Goal: Task Accomplishment & Management: Manage account settings

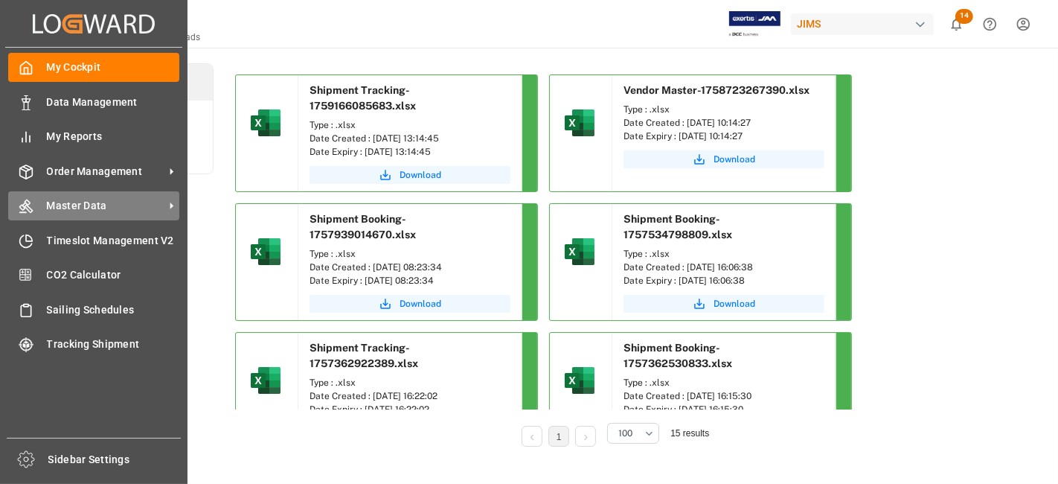
click at [115, 211] on span "Master Data" at bounding box center [106, 206] width 118 height 16
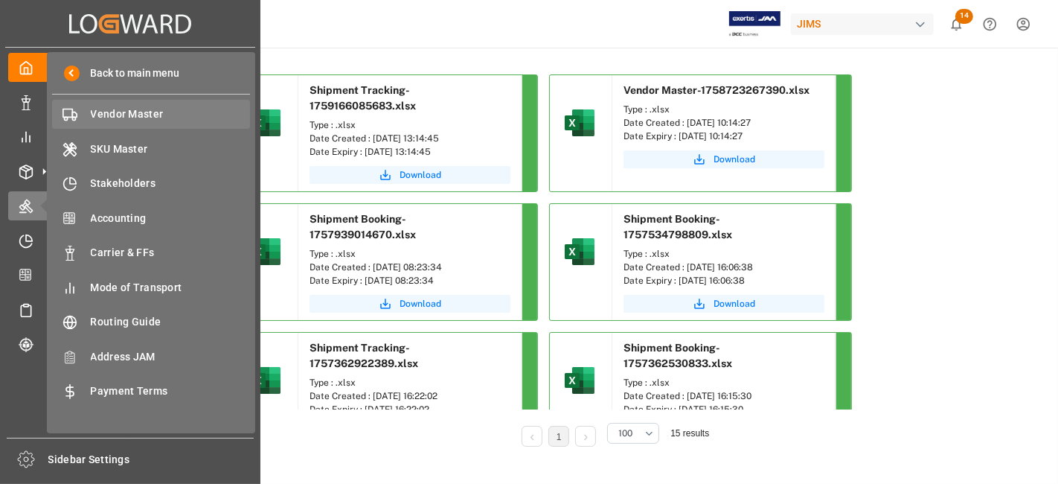
click at [106, 111] on span "Vendor Master" at bounding box center [171, 114] width 160 height 16
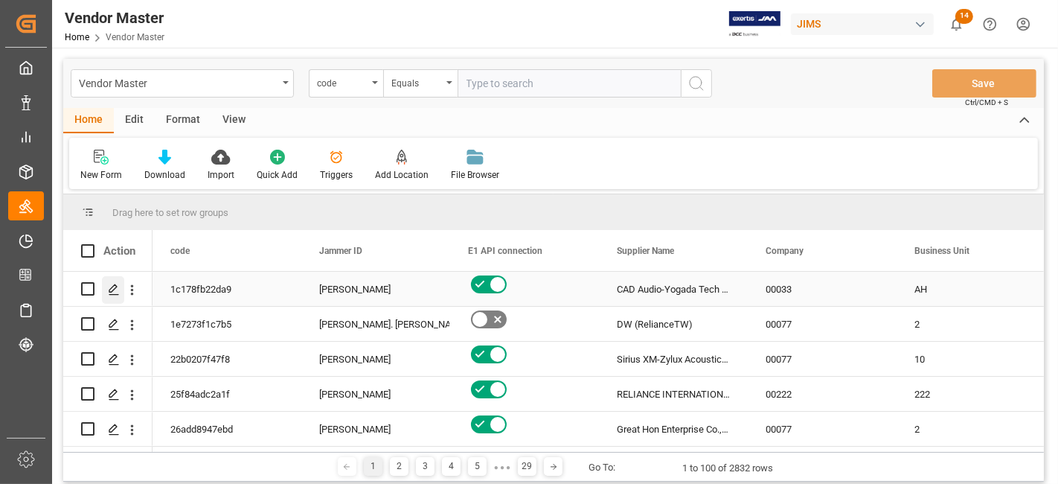
click at [118, 292] on icon "Press SPACE to select this row." at bounding box center [114, 290] width 12 height 12
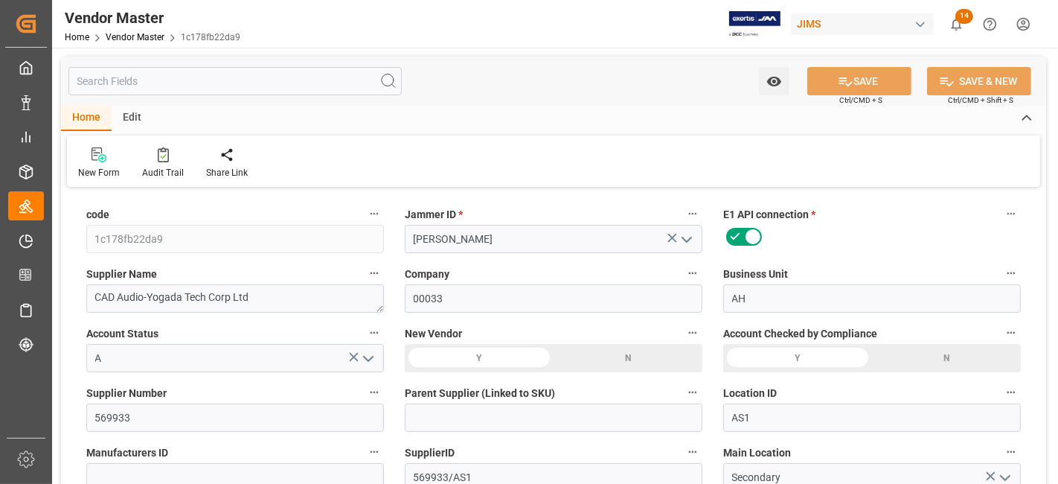
type input "[DATE] 01:34"
type input "NET 30"
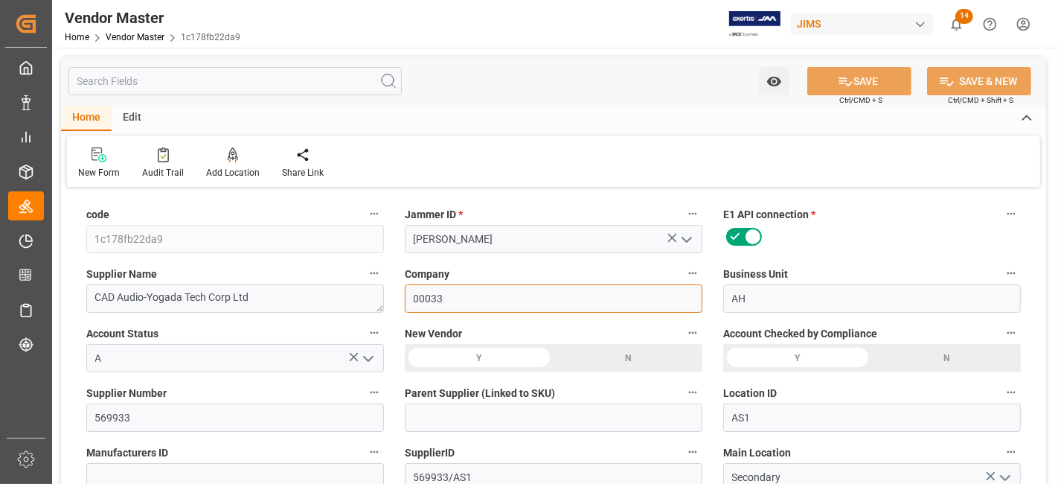
click at [589, 305] on input "00033" at bounding box center [554, 298] width 298 height 28
click at [578, 304] on input "00033" at bounding box center [554, 298] width 298 height 28
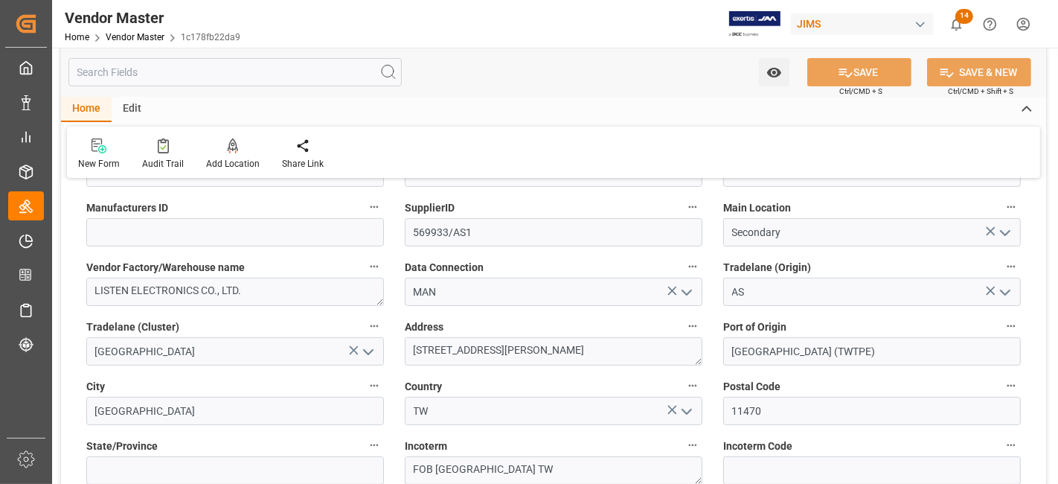
scroll to position [648, 0]
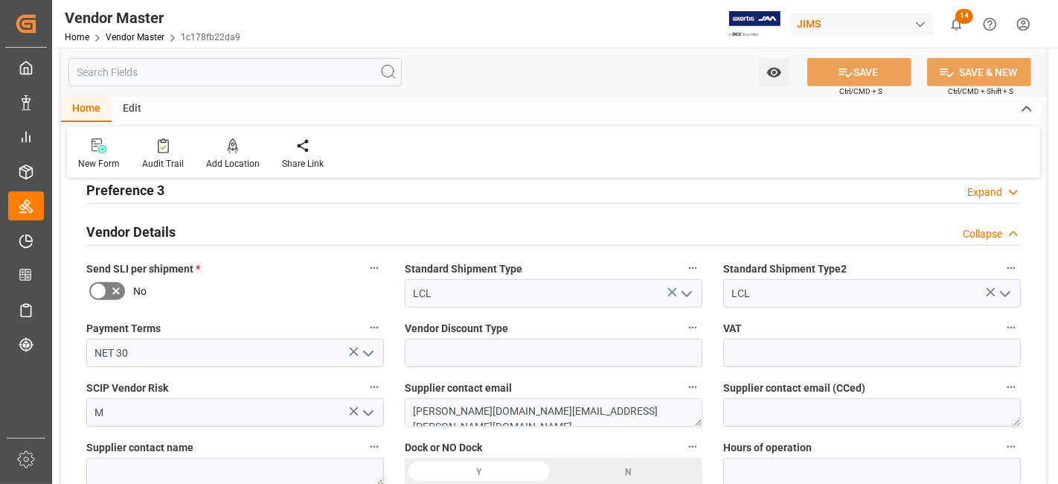
click at [994, 194] on div "Expand" at bounding box center [984, 193] width 35 height 16
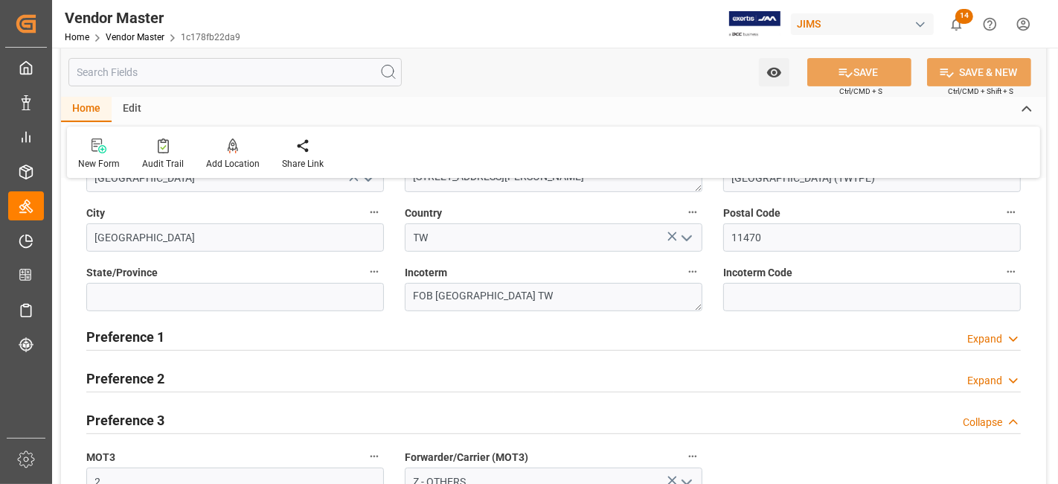
scroll to position [417, 0]
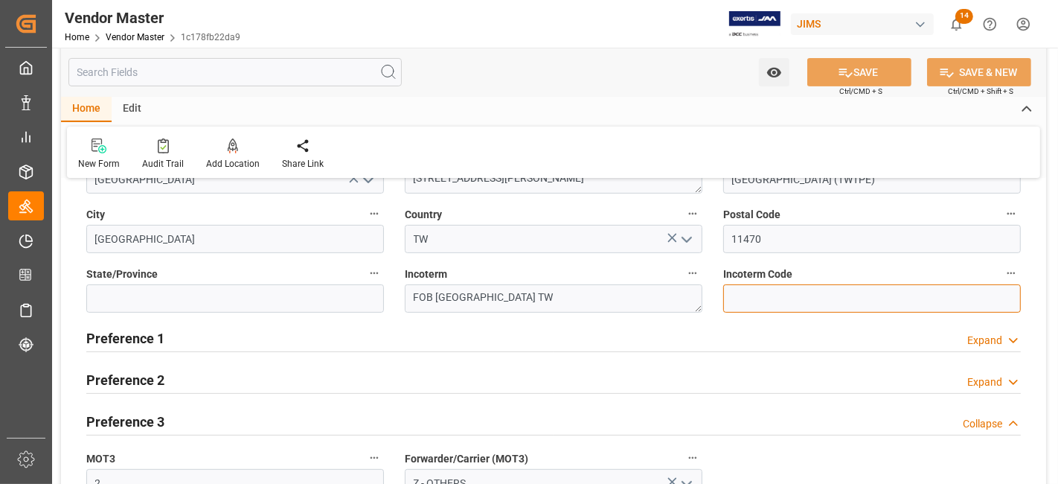
click at [967, 300] on input at bounding box center [872, 298] width 298 height 28
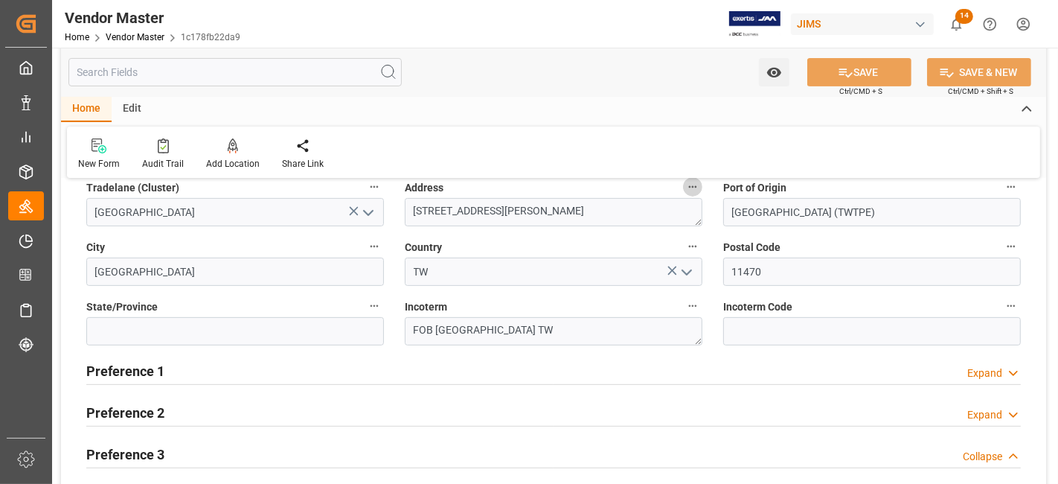
scroll to position [350, 0]
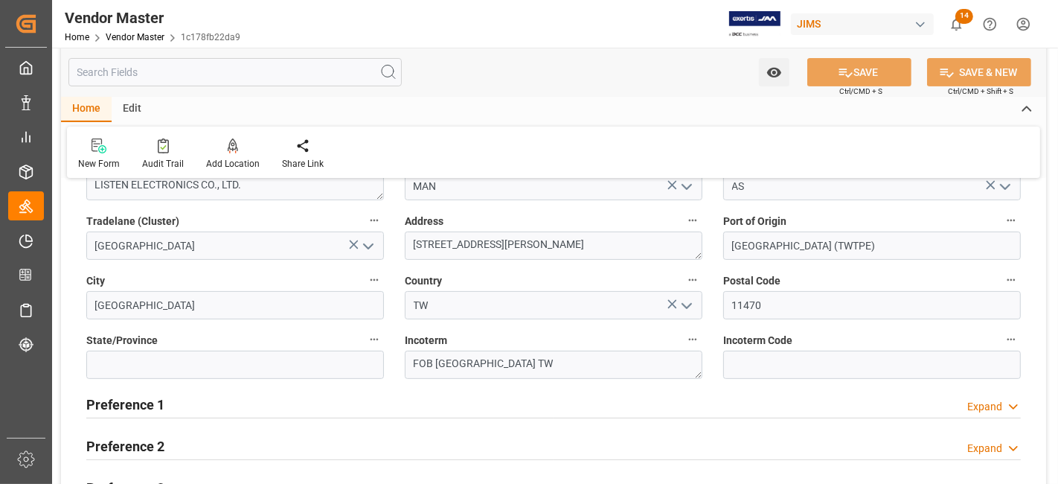
click at [1013, 406] on icon at bounding box center [1013, 407] width 15 height 16
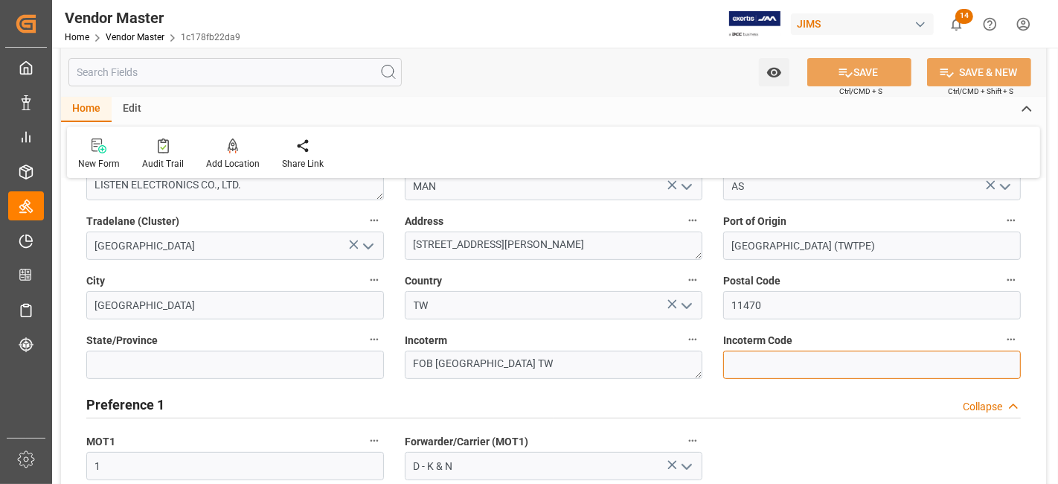
click at [925, 362] on input at bounding box center [872, 364] width 298 height 28
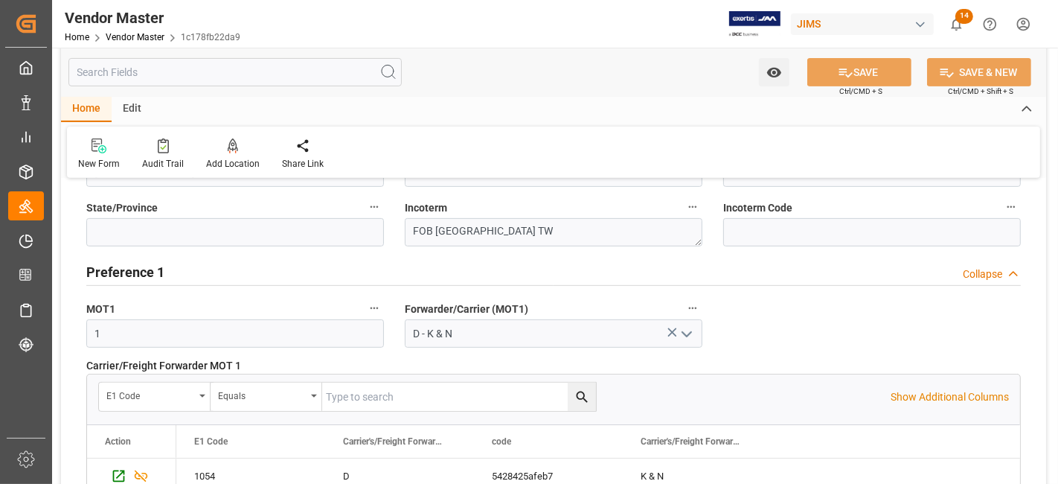
scroll to position [516, 0]
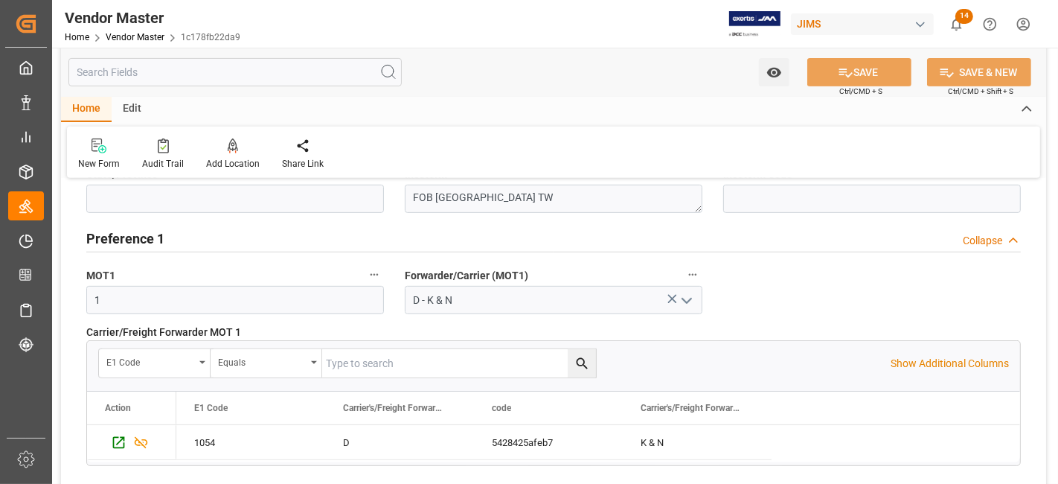
click at [979, 234] on div "Collapse" at bounding box center [982, 241] width 39 height 16
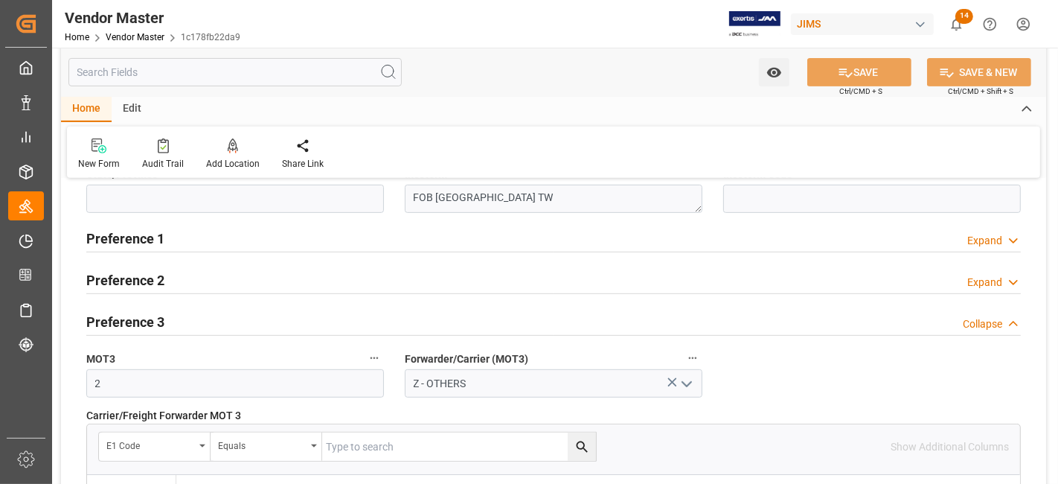
click at [978, 279] on div "Expand" at bounding box center [984, 283] width 35 height 16
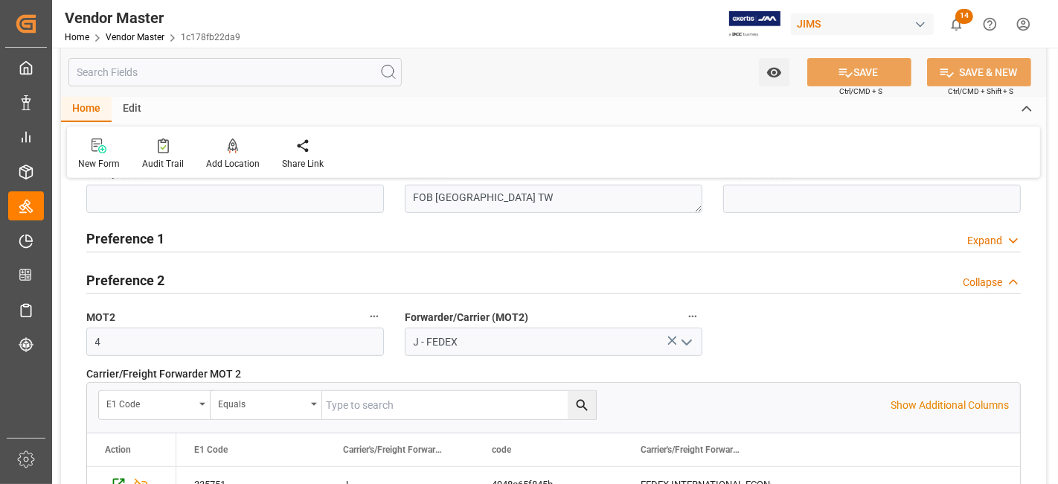
click at [978, 279] on div "Collapse" at bounding box center [982, 283] width 39 height 16
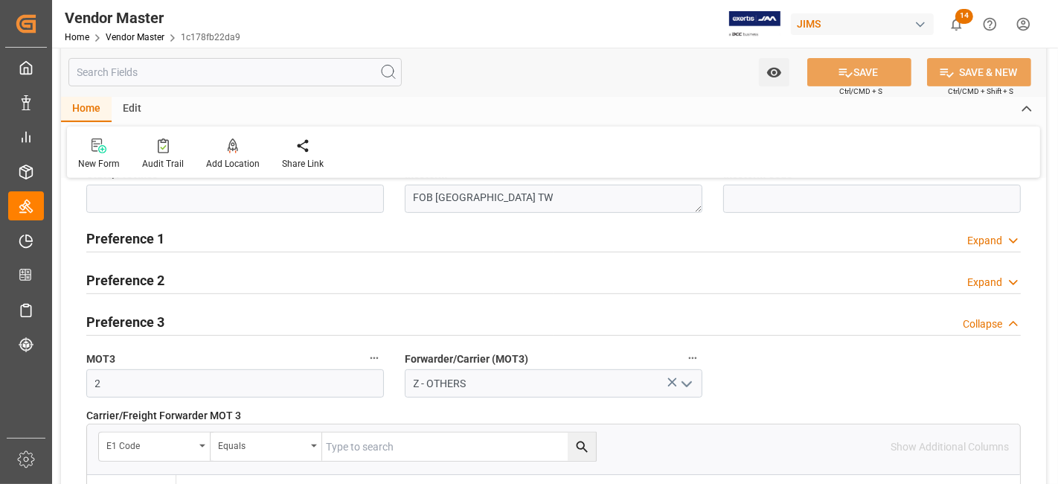
click at [974, 316] on div "Collapse" at bounding box center [982, 324] width 39 height 16
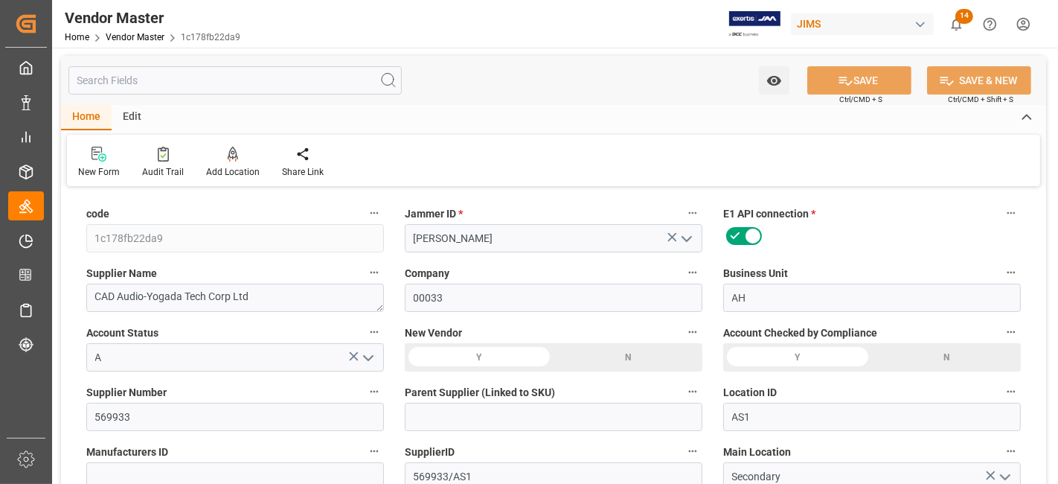
scroll to position [0, 0]
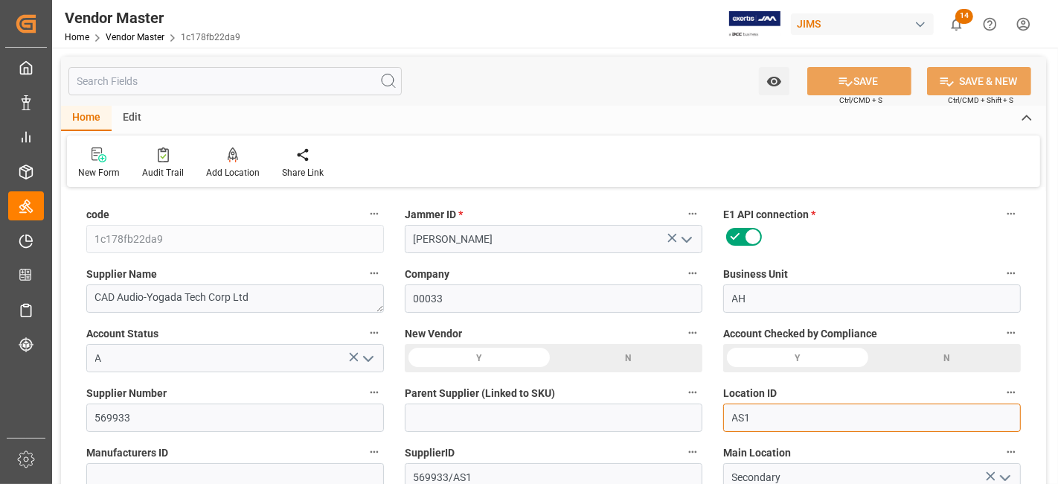
click at [852, 409] on input "AS1" at bounding box center [872, 417] width 298 height 28
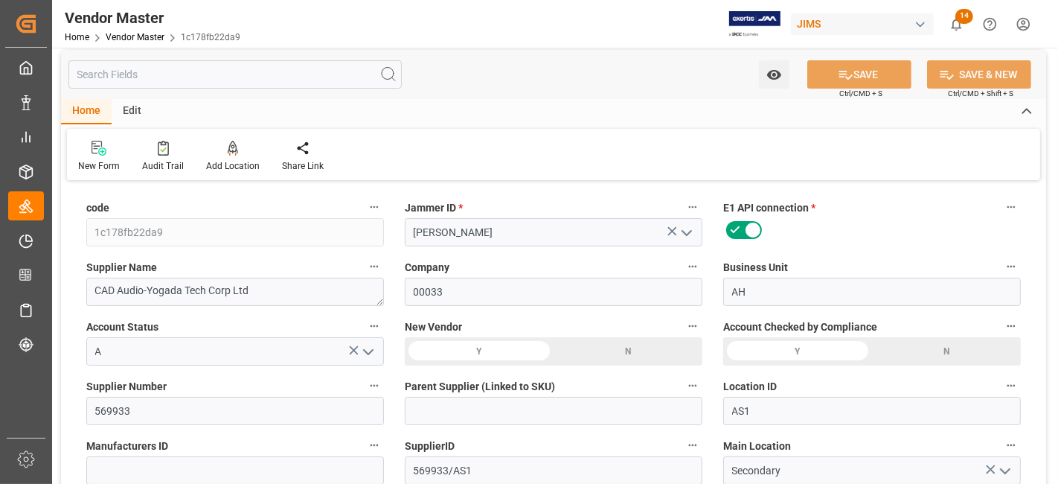
scroll to position [245, 0]
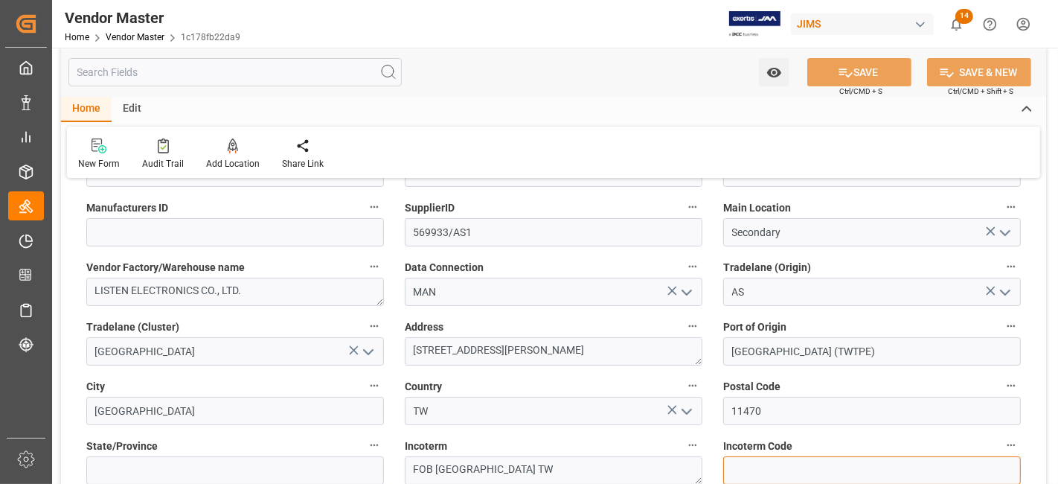
click at [803, 464] on input at bounding box center [872, 470] width 298 height 28
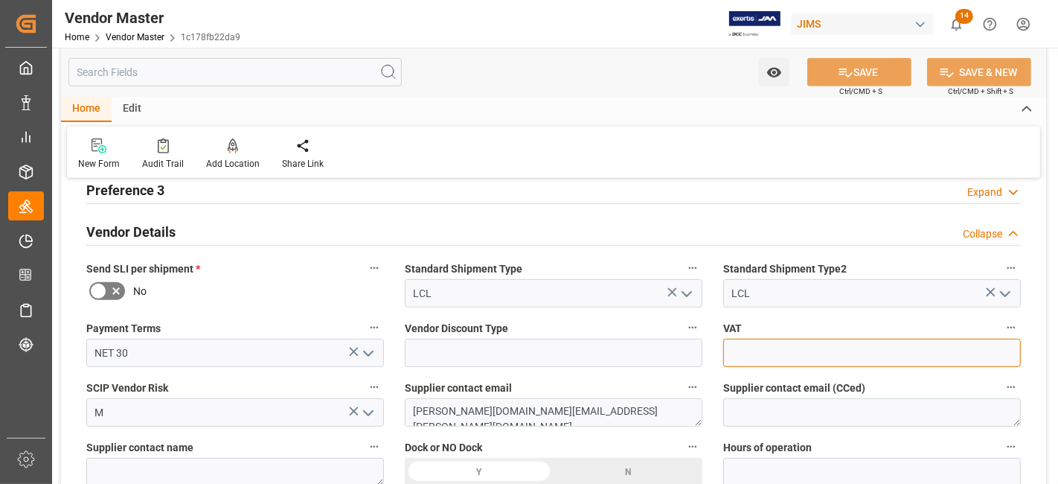
click at [899, 340] on input at bounding box center [872, 353] width 298 height 28
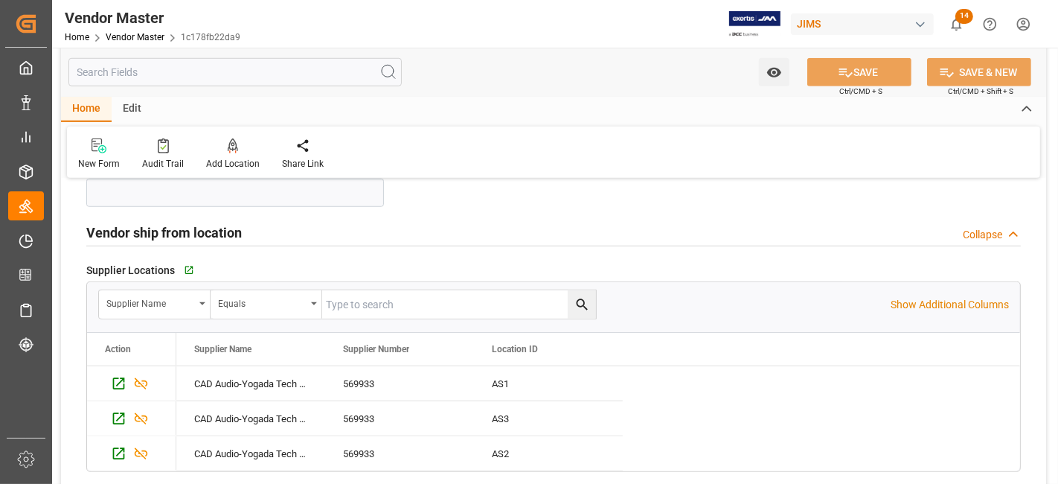
scroll to position [1046, 0]
click at [987, 229] on div "Collapse" at bounding box center [982, 236] width 39 height 16
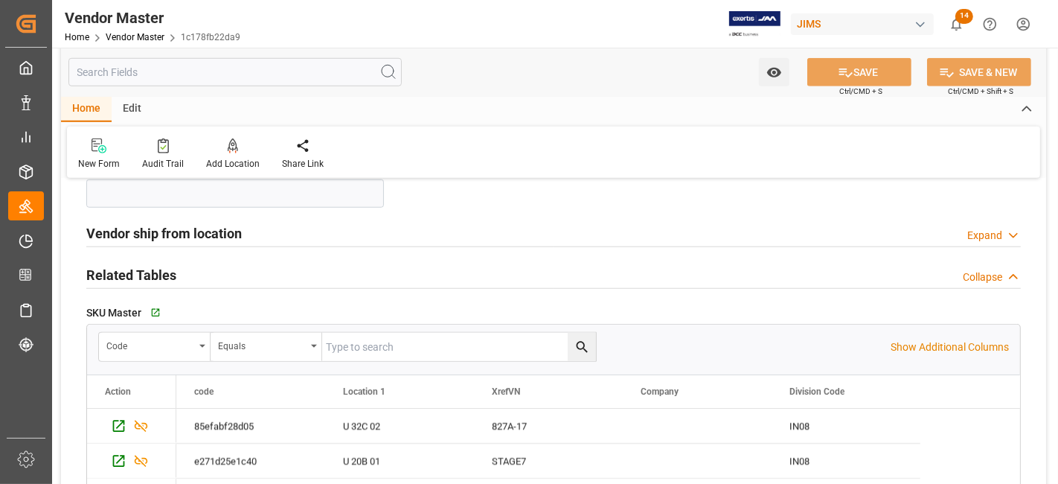
click at [982, 272] on div "Collapse" at bounding box center [982, 277] width 39 height 16
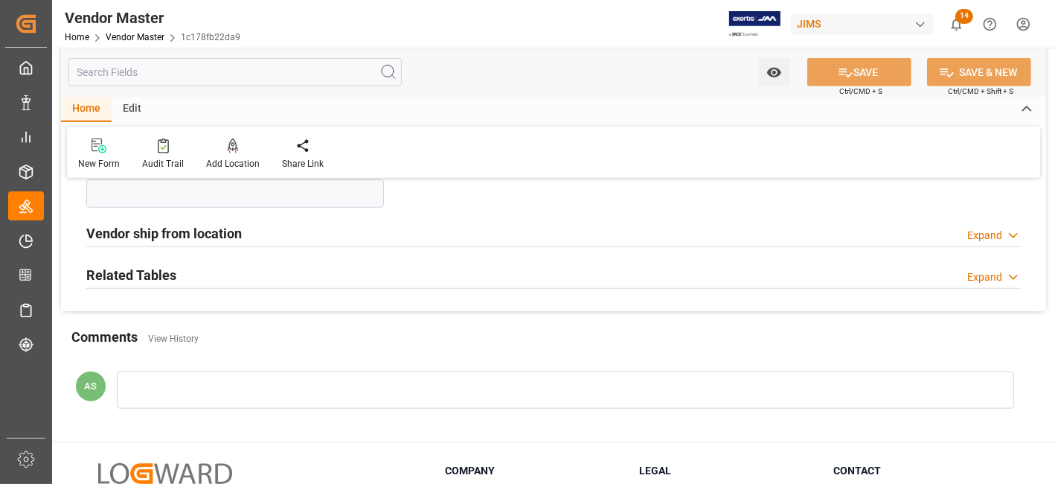
click at [982, 272] on div "Expand" at bounding box center [984, 277] width 35 height 16
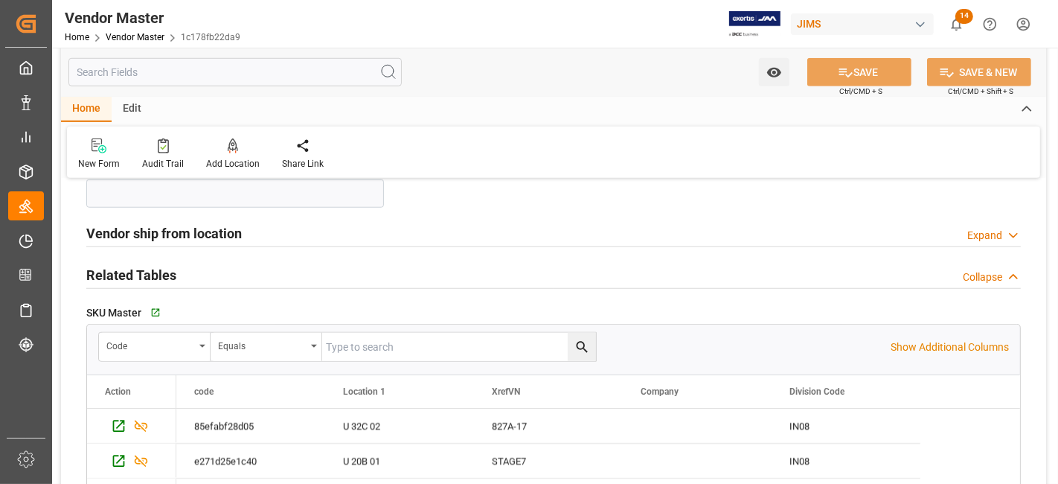
click at [987, 232] on div "Expand" at bounding box center [984, 236] width 35 height 16
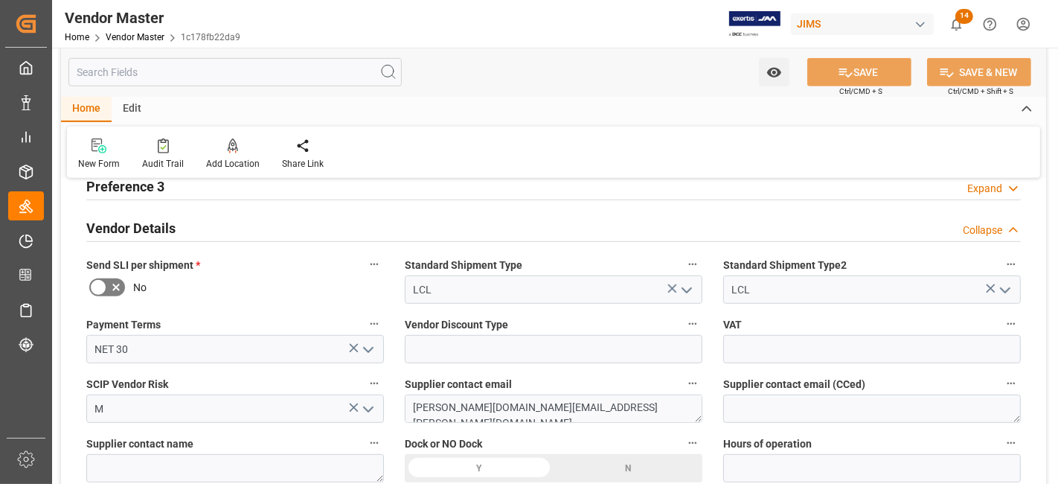
scroll to position [648, 0]
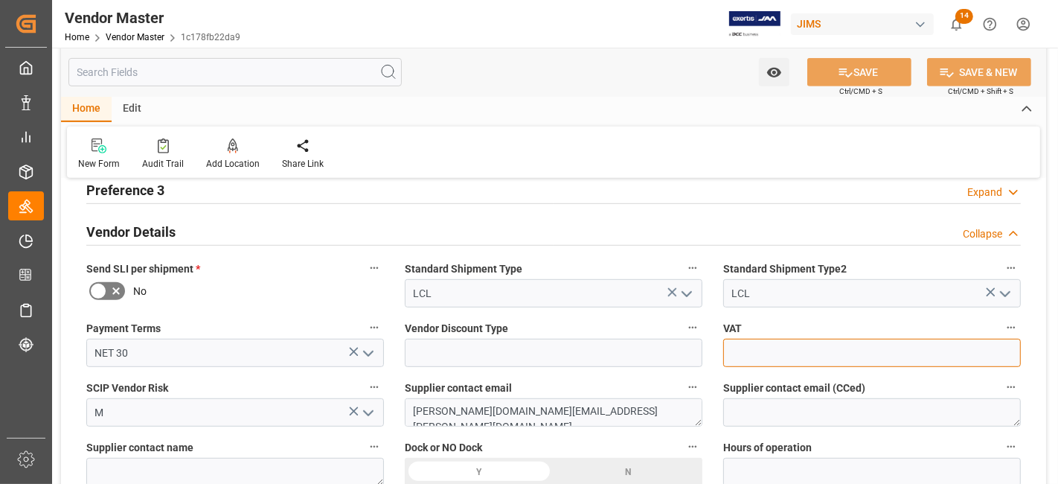
click at [929, 348] on input at bounding box center [872, 353] width 298 height 28
click at [688, 326] on icon "button" at bounding box center [693, 327] width 12 height 12
click at [653, 319] on div at bounding box center [529, 242] width 1058 height 484
click at [132, 103] on div "Edit" at bounding box center [132, 109] width 41 height 25
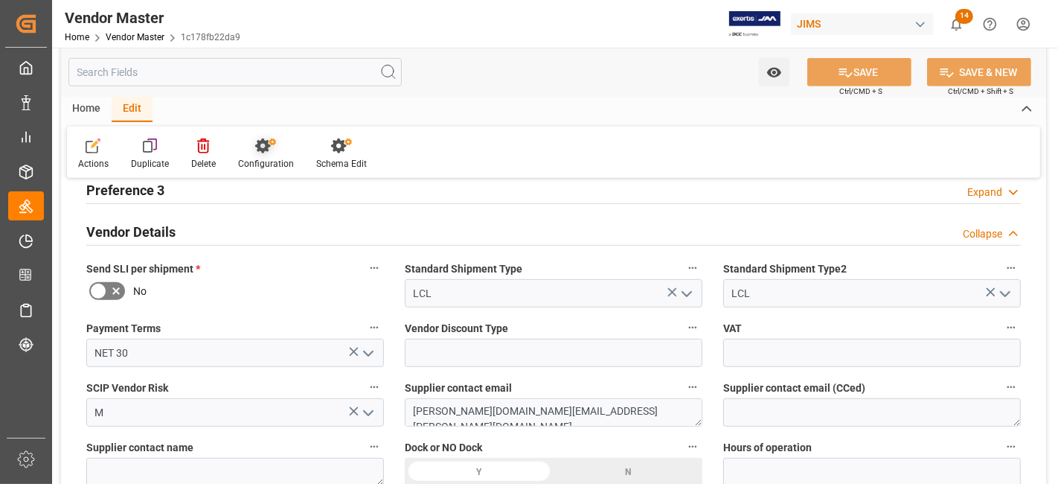
click at [259, 159] on div "Configuration" at bounding box center [266, 163] width 56 height 13
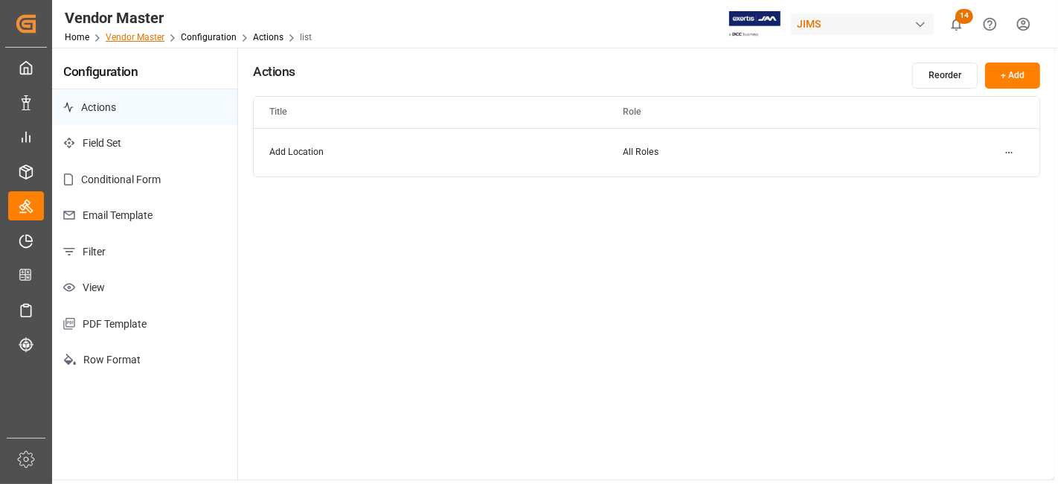
click at [142, 39] on link "Vendor Master" at bounding box center [135, 37] width 59 height 10
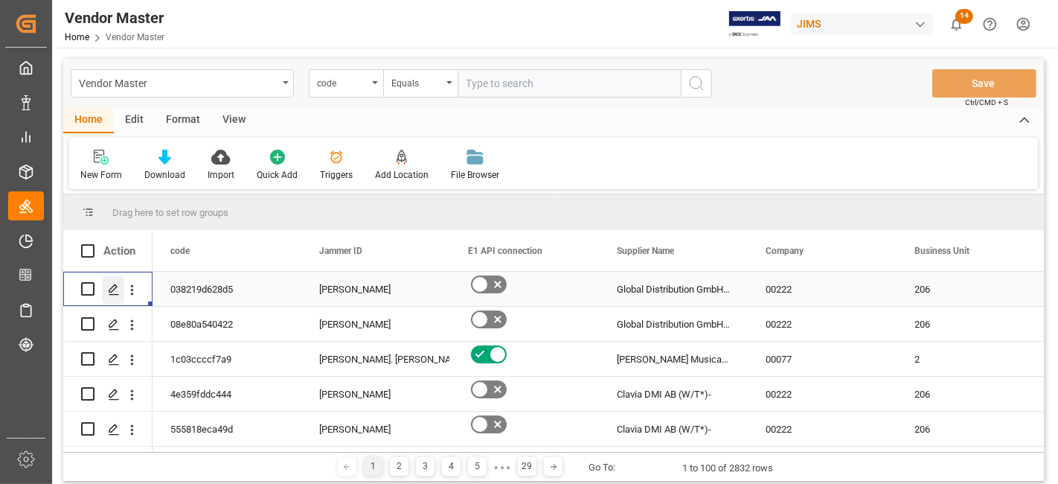
click at [117, 287] on icon "Press SPACE to select this row." at bounding box center [114, 290] width 12 height 12
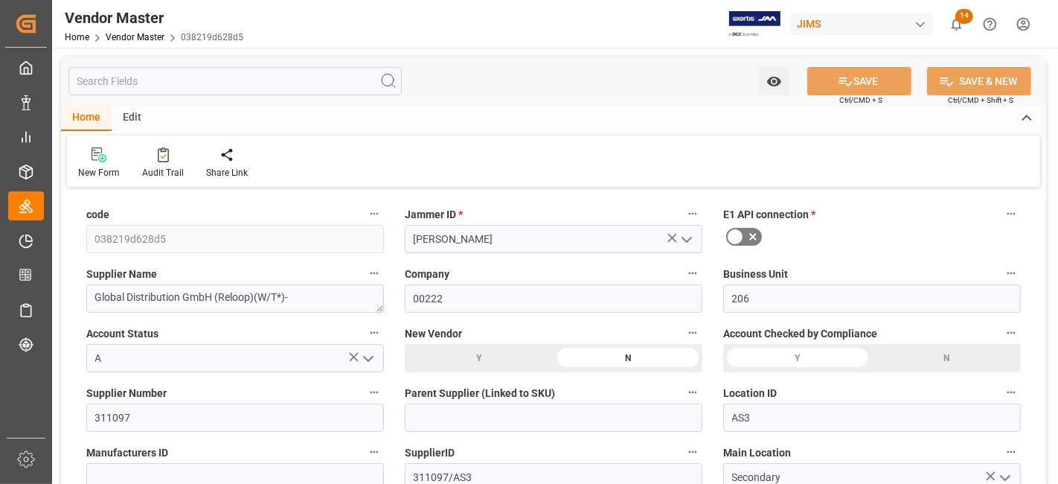
type input "[DATE] 17:19"
type input "NET 30"
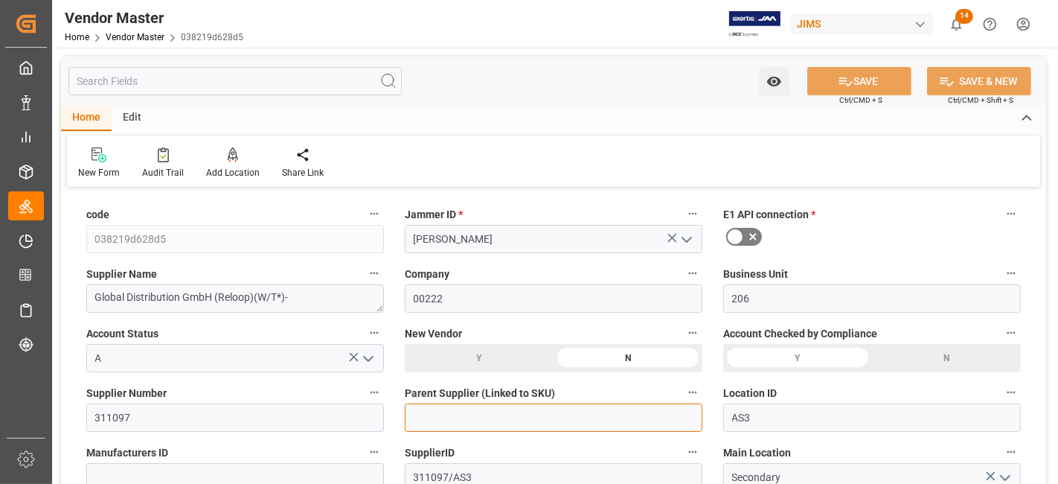
click at [475, 424] on input at bounding box center [554, 417] width 298 height 28
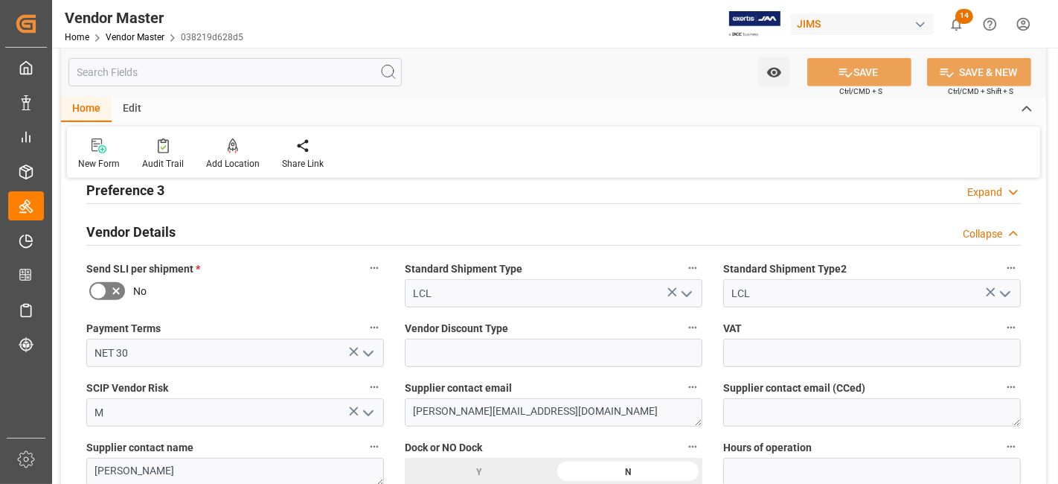
scroll to position [886, 0]
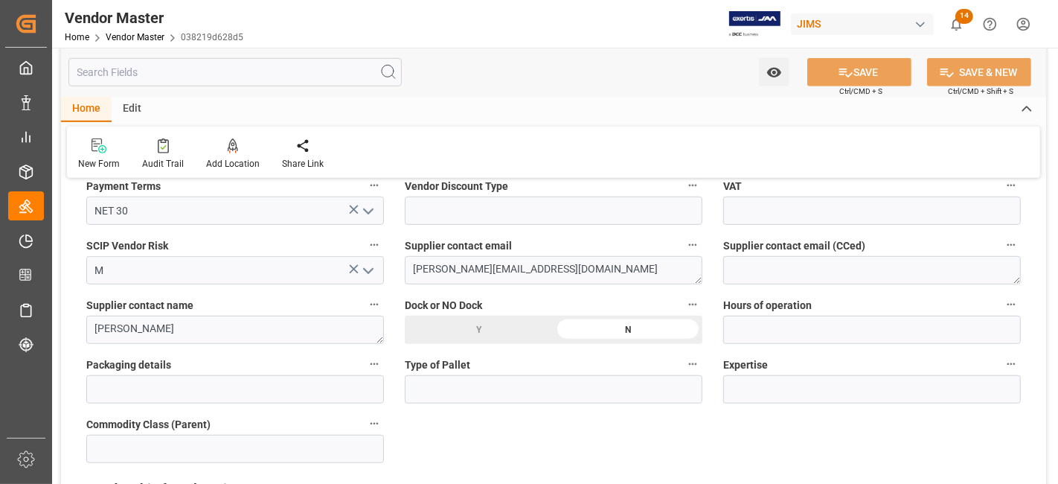
scroll to position [787, 0]
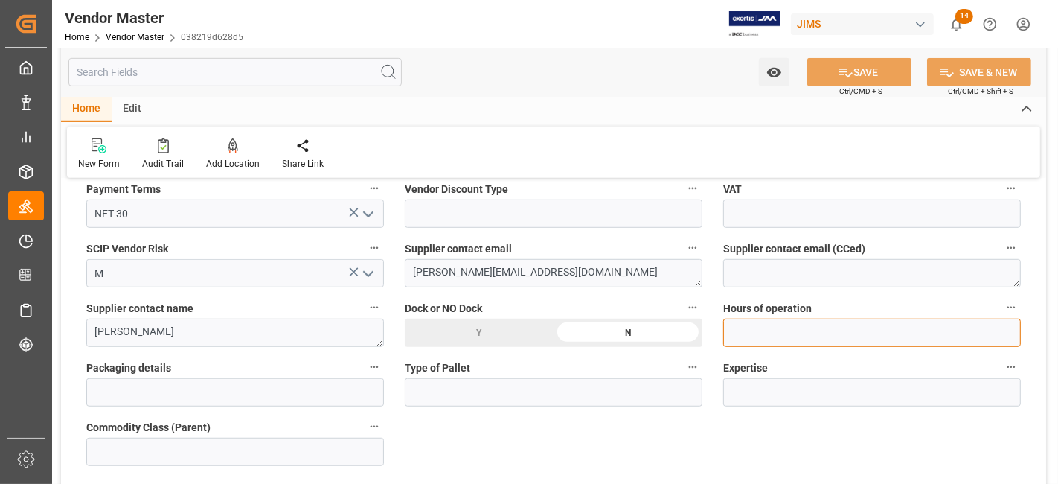
click at [799, 342] on input at bounding box center [872, 332] width 298 height 28
click at [795, 327] on input at bounding box center [872, 332] width 298 height 28
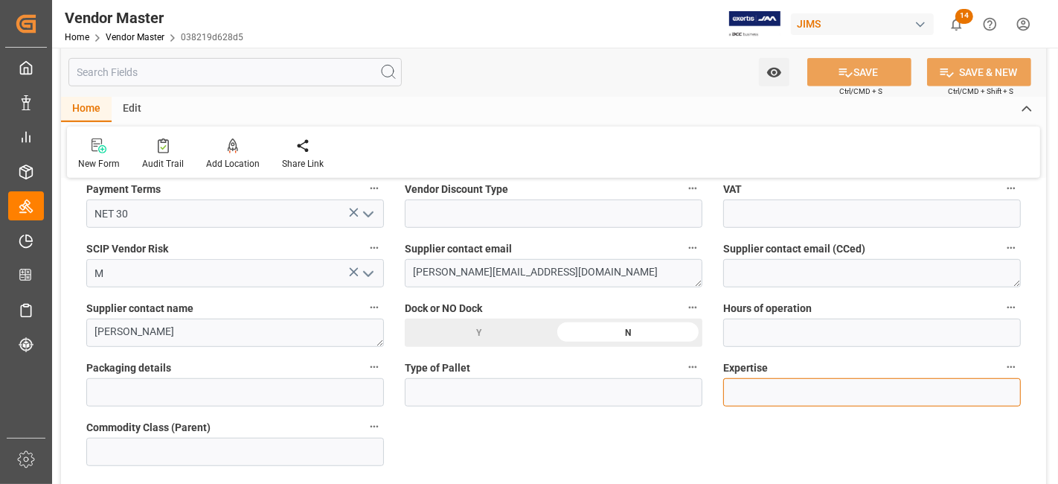
click at [770, 394] on input at bounding box center [872, 392] width 298 height 28
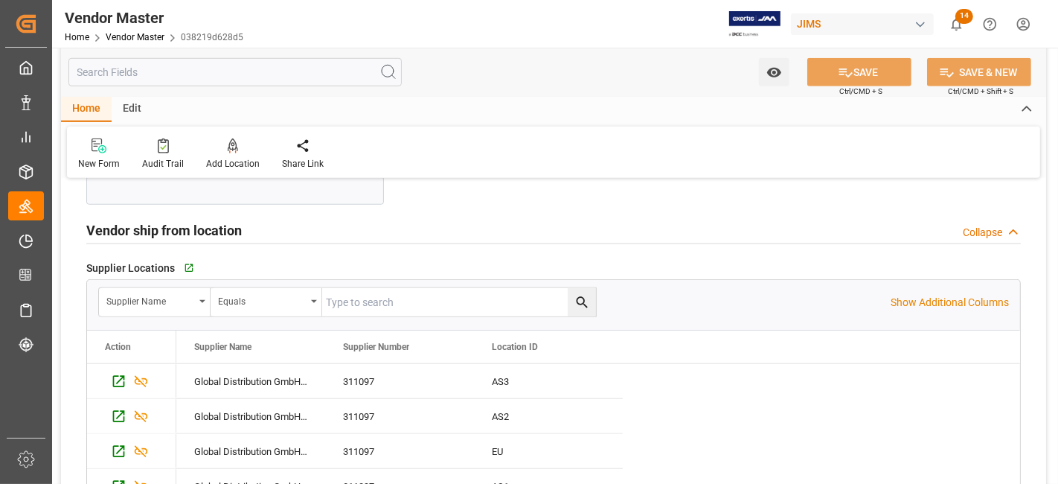
click at [1010, 228] on icon at bounding box center [1013, 233] width 15 height 16
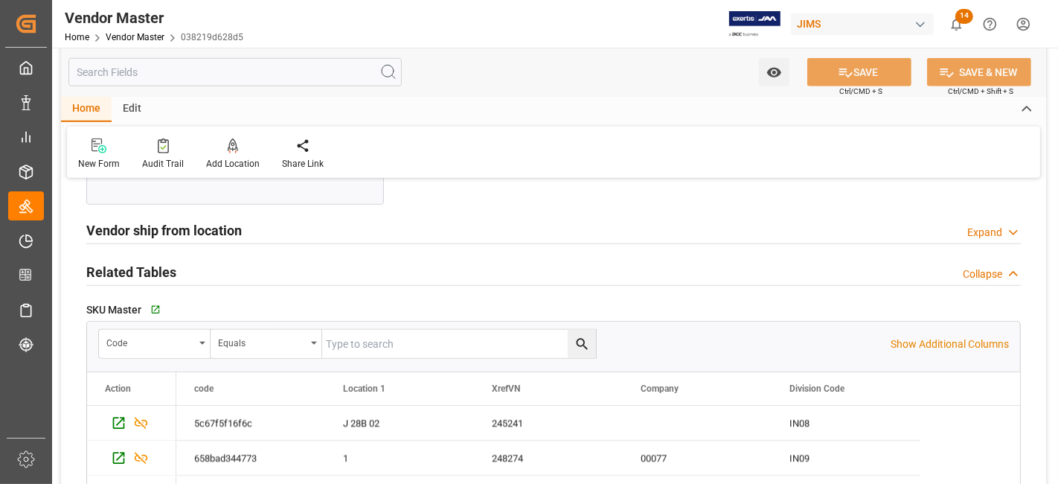
click at [995, 272] on div "Collapse" at bounding box center [982, 274] width 39 height 16
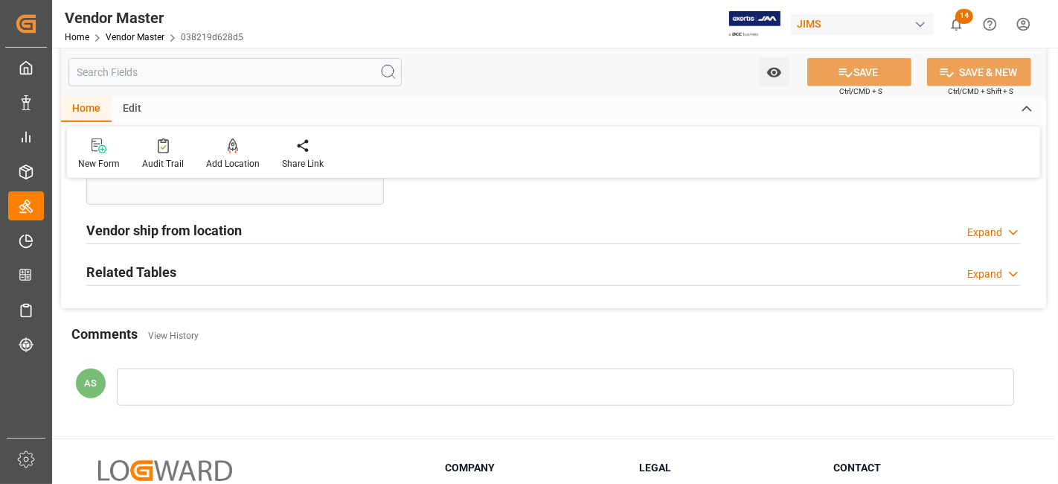
click at [990, 273] on div "Expand" at bounding box center [984, 274] width 35 height 16
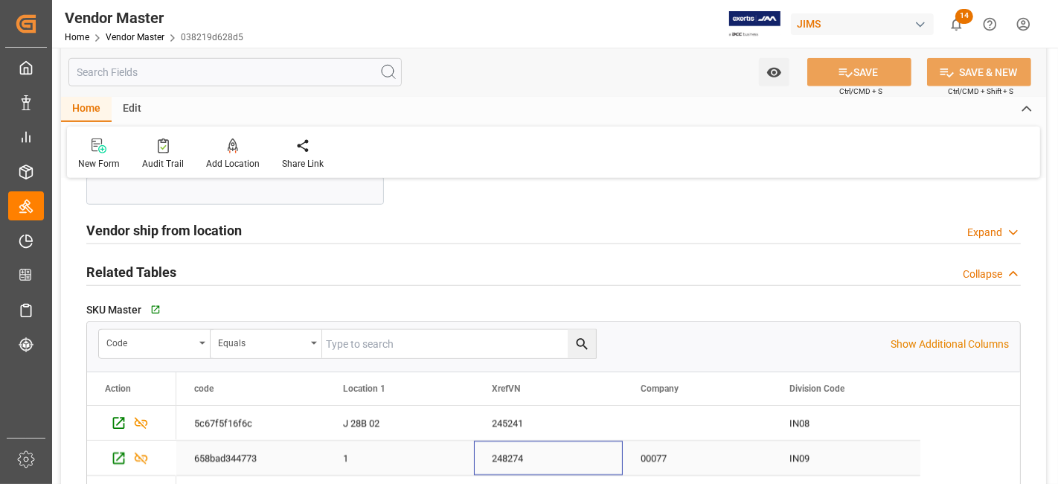
click at [508, 457] on div "248274" at bounding box center [548, 458] width 149 height 34
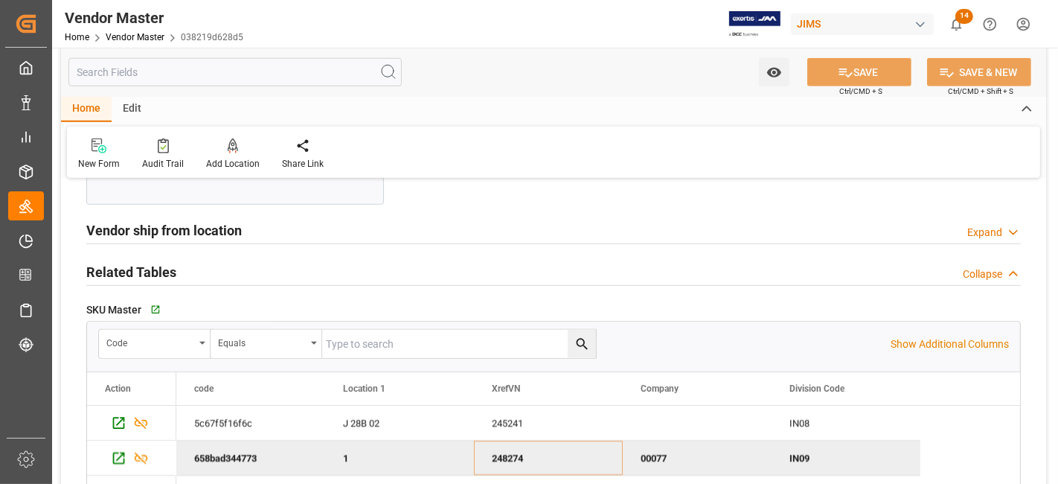
click at [442, 335] on input "text" at bounding box center [459, 344] width 274 height 28
paste input "248274"
type input "248274"
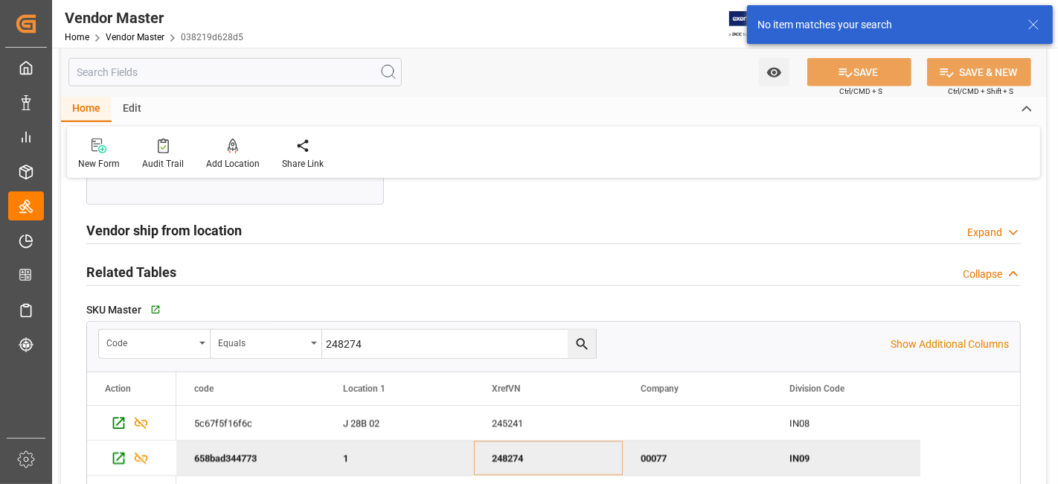
click at [578, 342] on icon "search button" at bounding box center [581, 344] width 11 height 11
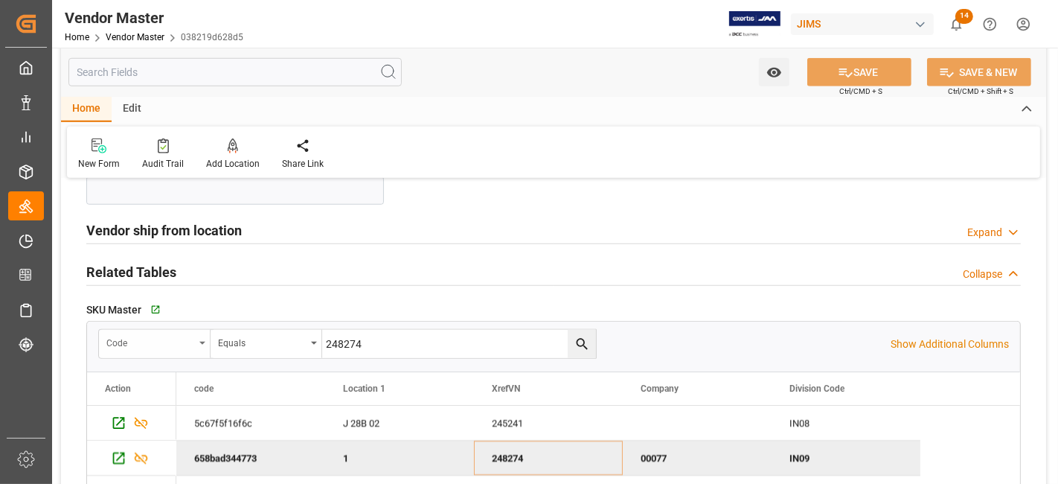
click at [185, 348] on div "code" at bounding box center [155, 344] width 112 height 28
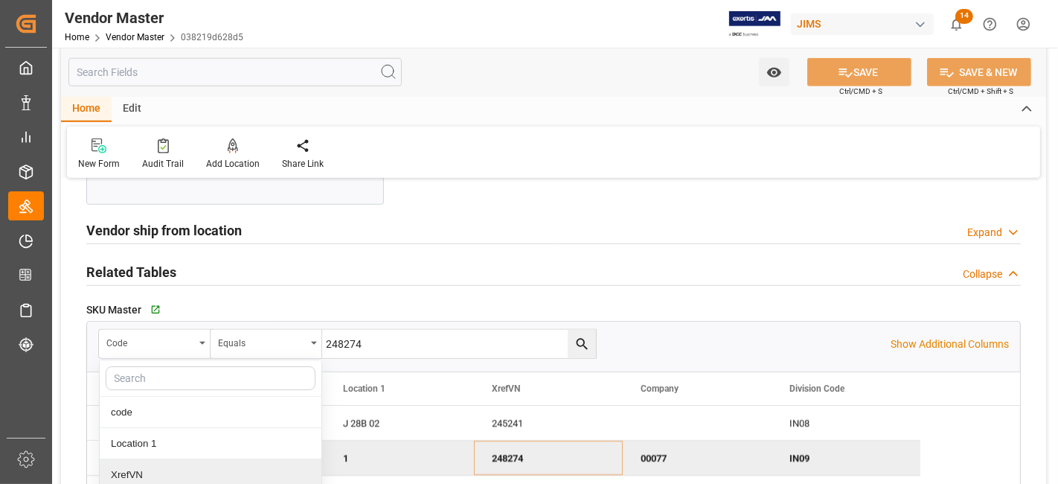
click at [174, 476] on div "XrefVN" at bounding box center [211, 474] width 222 height 31
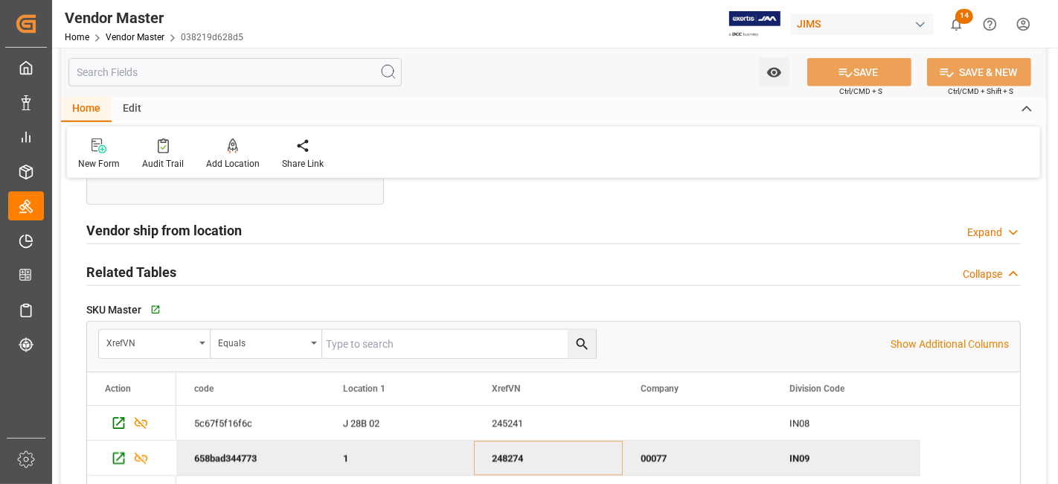
click at [513, 338] on input "text" at bounding box center [459, 344] width 274 height 28
paste input "248274"
type input "248274"
click at [582, 343] on icon "search button" at bounding box center [581, 344] width 11 height 11
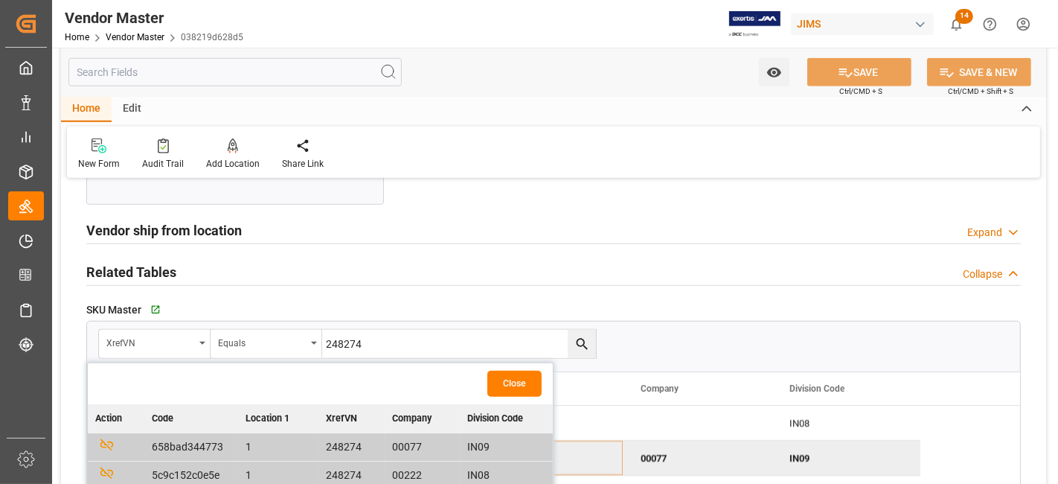
click at [1038, 356] on div "code 038219d628d5 Jammer ID * [PERSON_NAME] E1 API connection * Supplier Name G…" at bounding box center [553, 300] width 985 height 2314
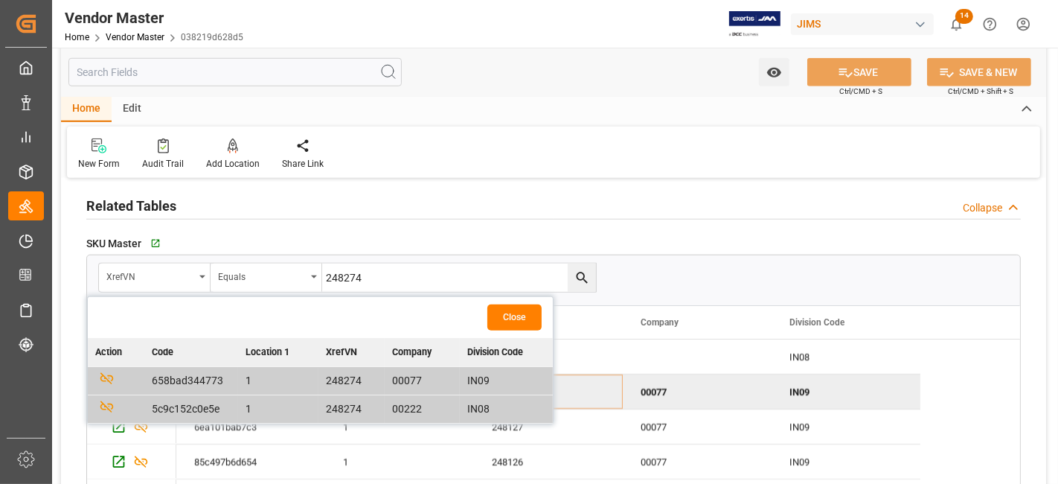
scroll to position [1147, 0]
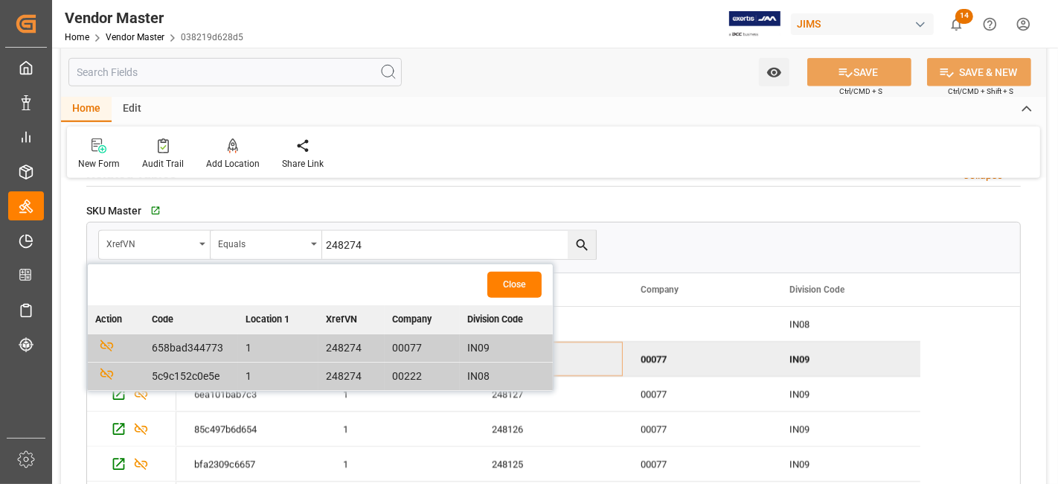
click at [659, 18] on div at bounding box center [718, 24] width 125 height 26
click at [691, 188] on div "Related Tables Collapse" at bounding box center [553, 174] width 955 height 42
click at [1022, 345] on div "SKU Master   Go to SKU Master Grid XrefVN Equals 248274 Close Action code Locat…" at bounding box center [553, 357] width 955 height 327
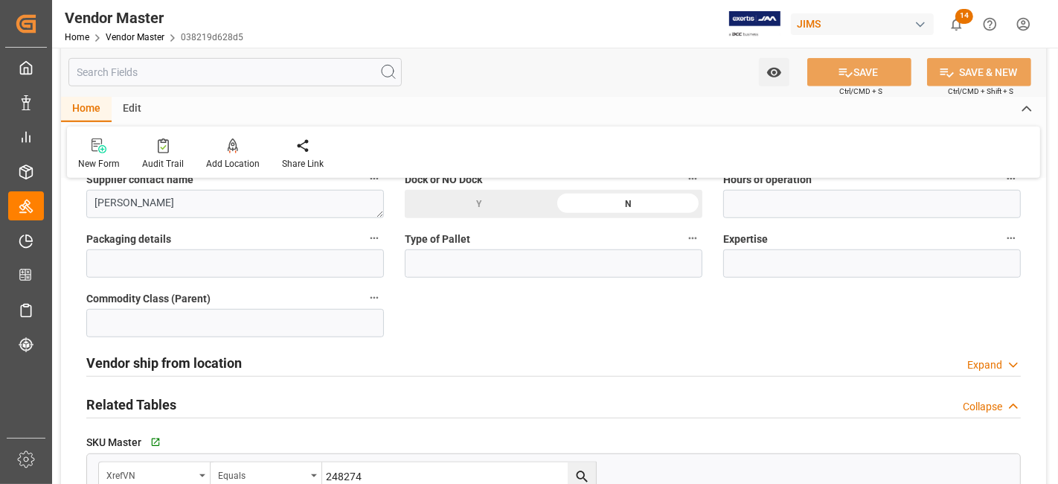
scroll to position [883, 0]
